Goal: Navigation & Orientation: Find specific page/section

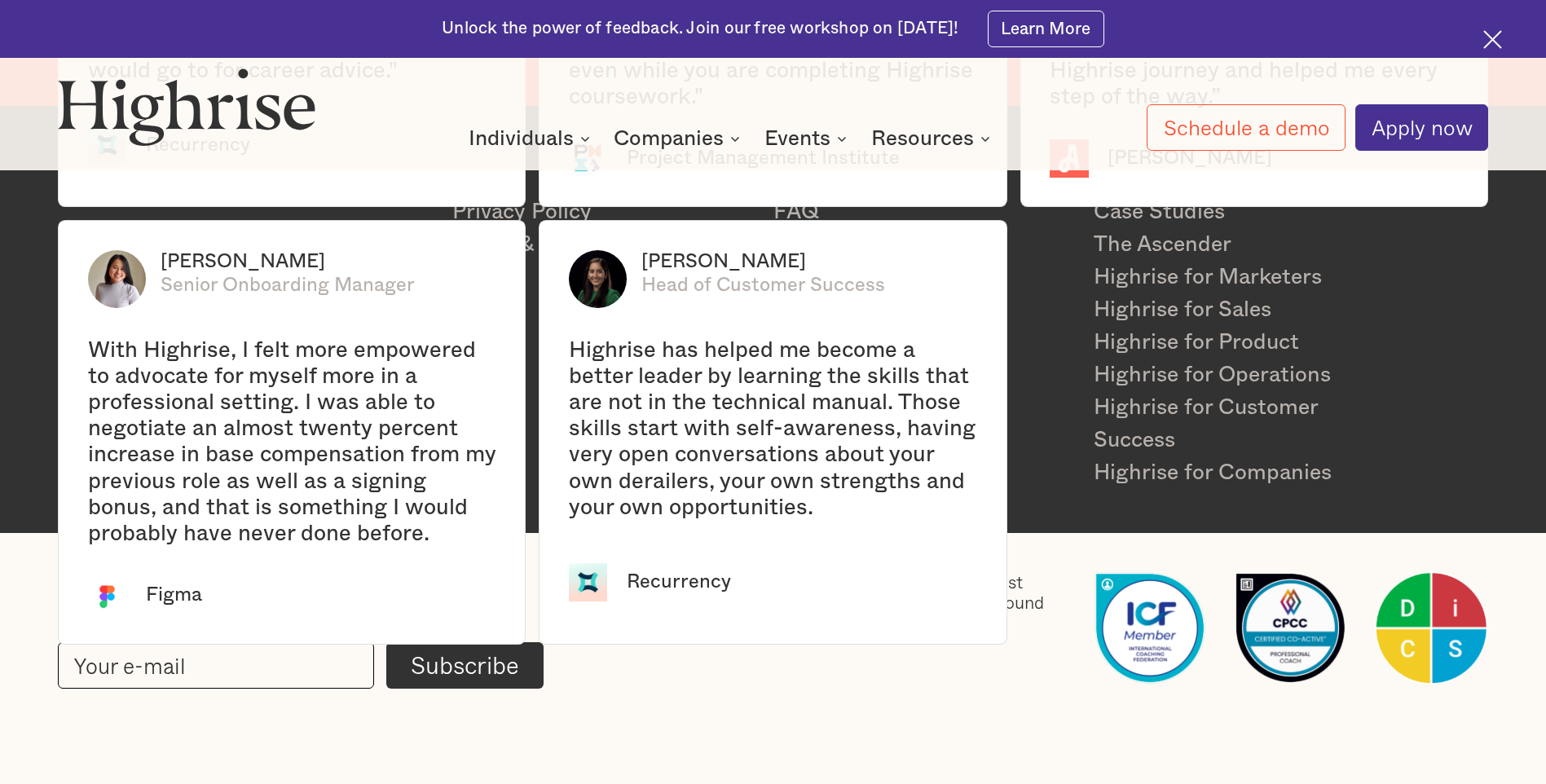
scroll to position [3948, 0]
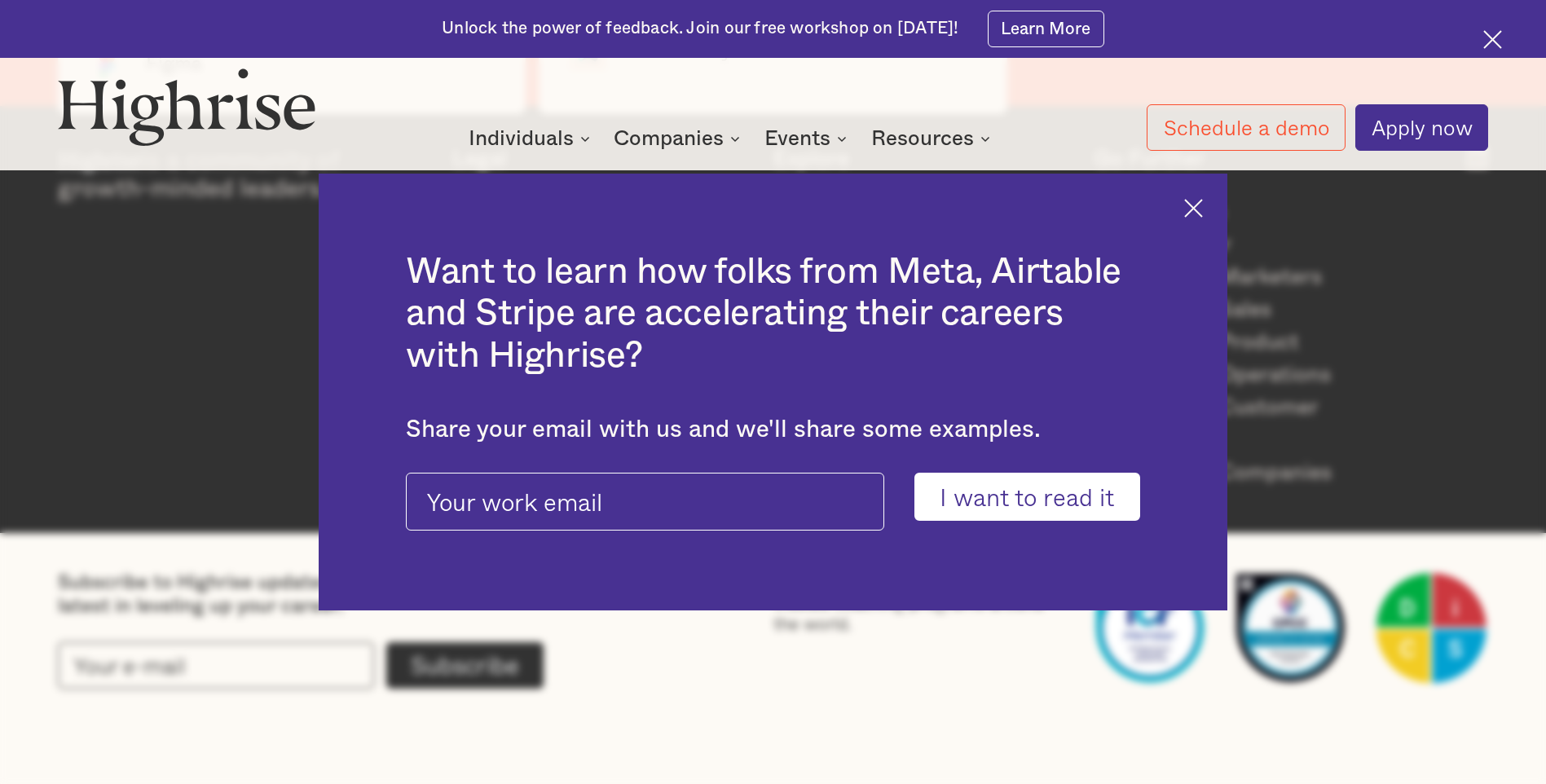
scroll to position [4599, 0]
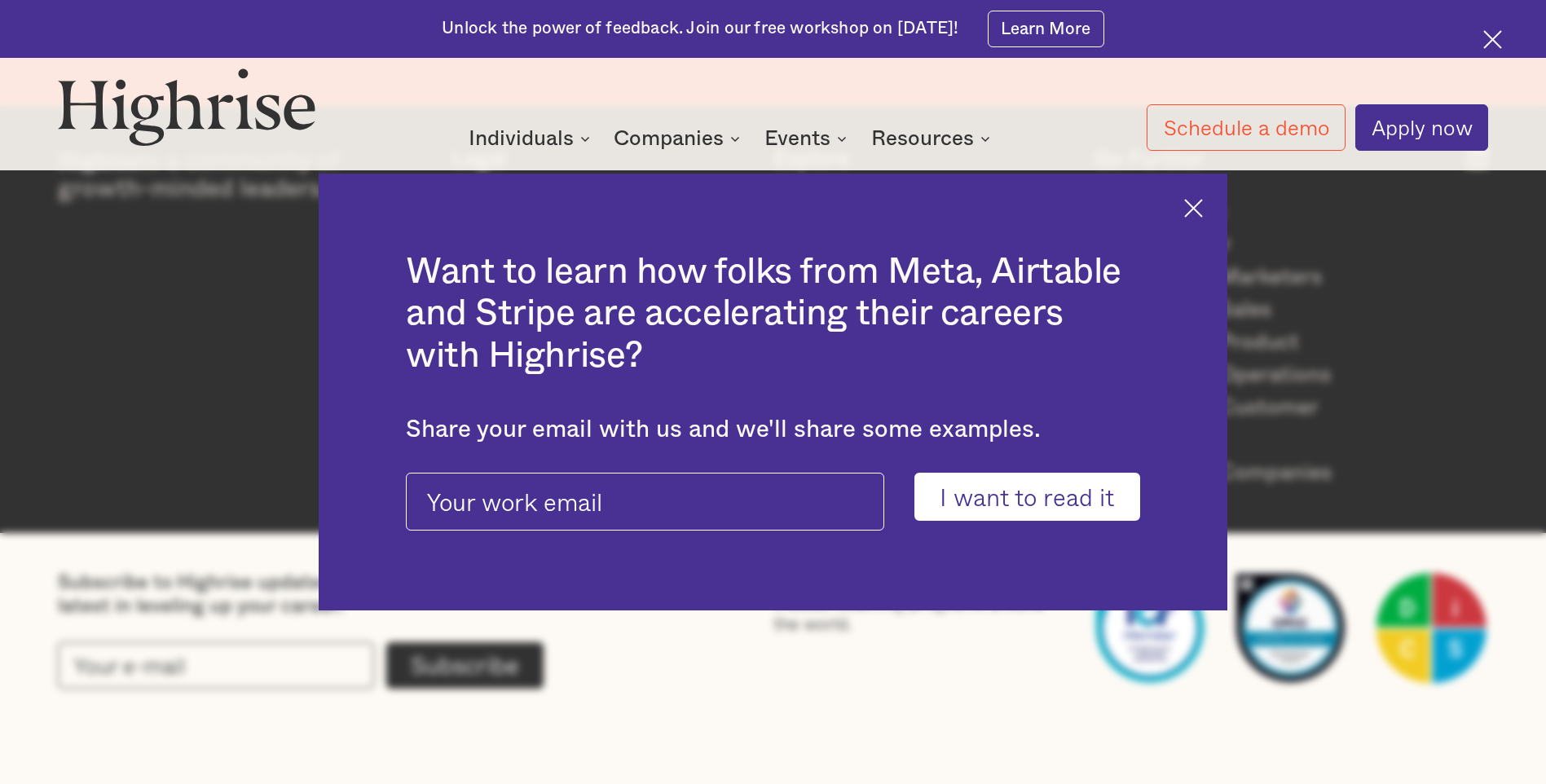
click at [1195, 198] on img at bounding box center [1194, 207] width 19 height 19
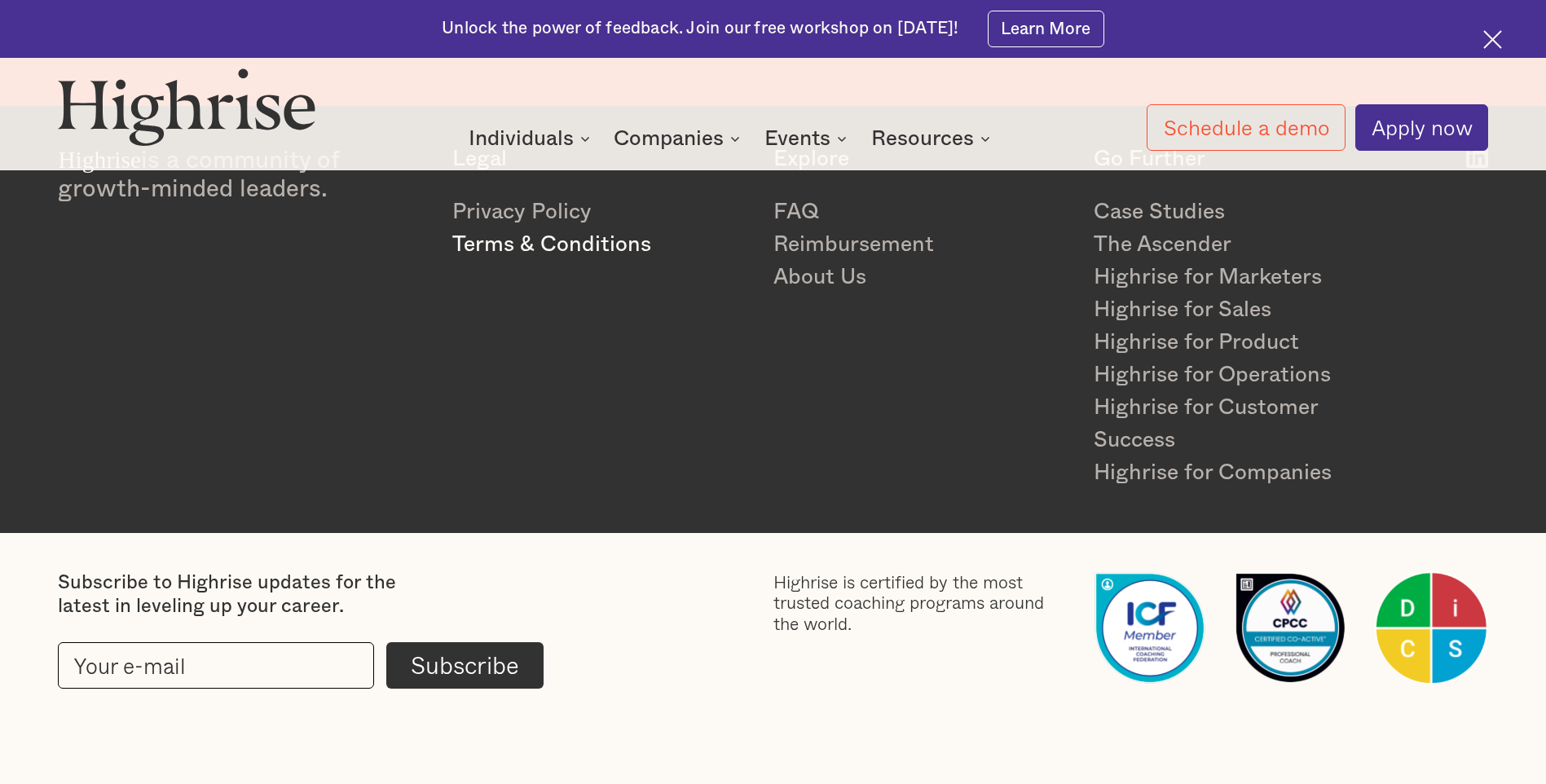
click at [529, 236] on link "Terms & Conditions" at bounding box center [600, 244] width 296 height 33
